Goal: Check status: Check status

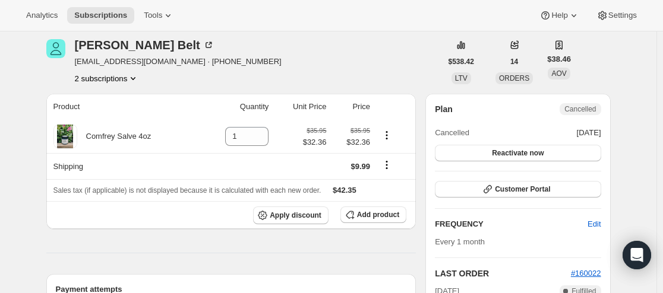
scroll to position [59, 0]
